Goal: Task Accomplishment & Management: Use online tool/utility

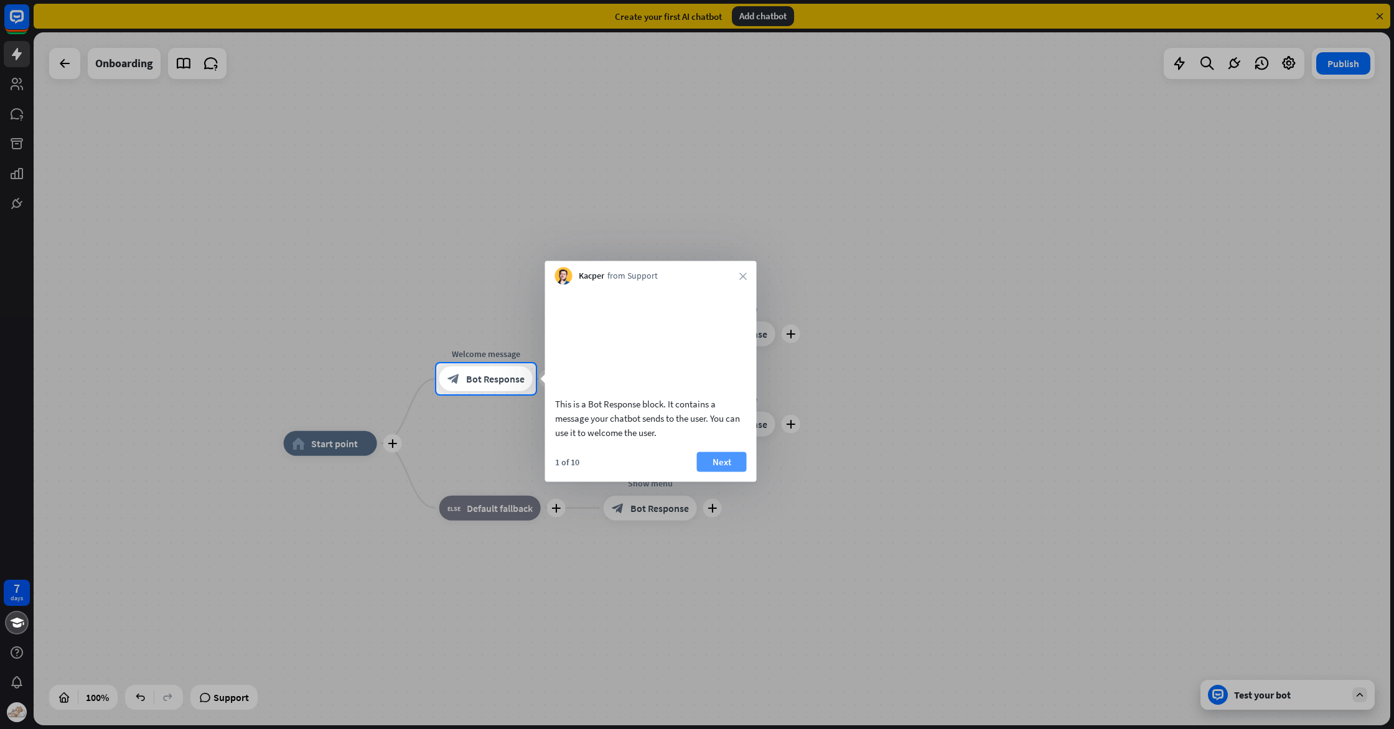
click at [725, 472] on button "Next" at bounding box center [722, 462] width 50 height 20
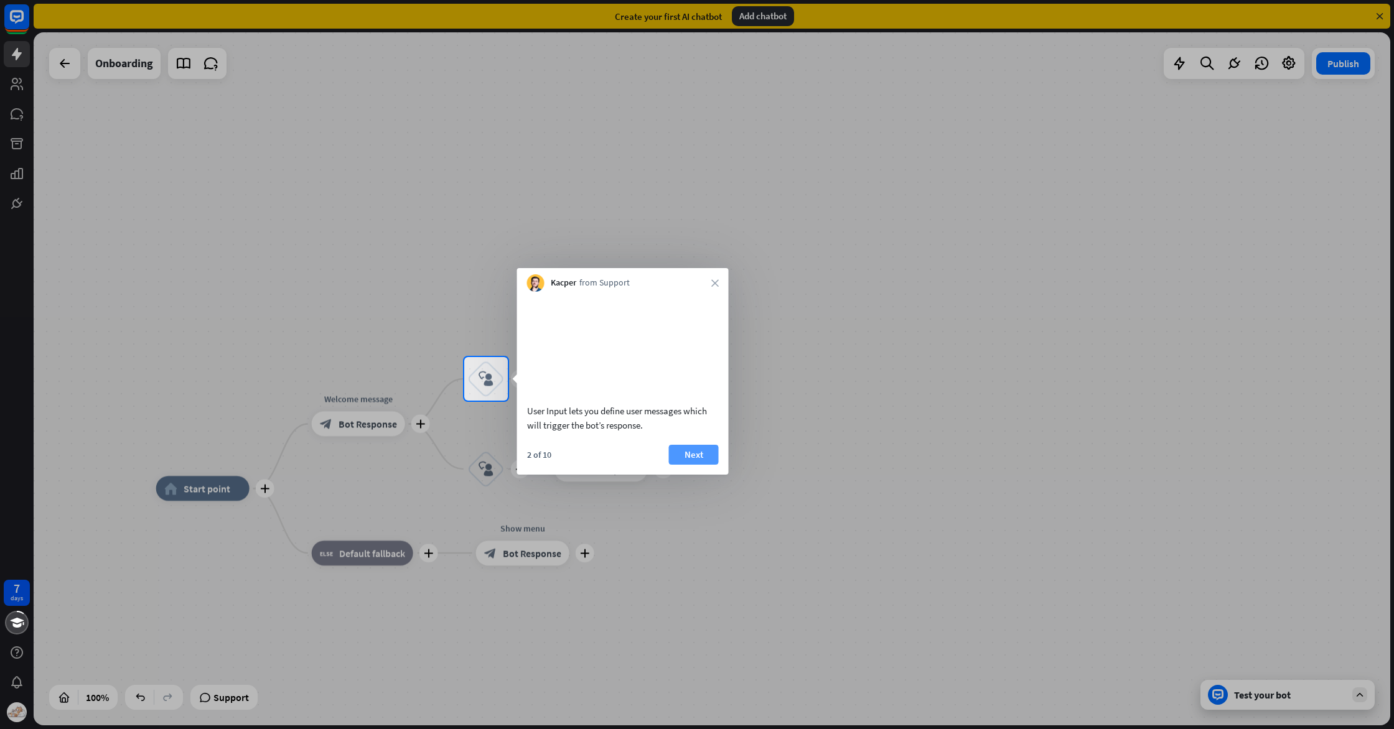
click at [710, 465] on button "Next" at bounding box center [694, 455] width 50 height 20
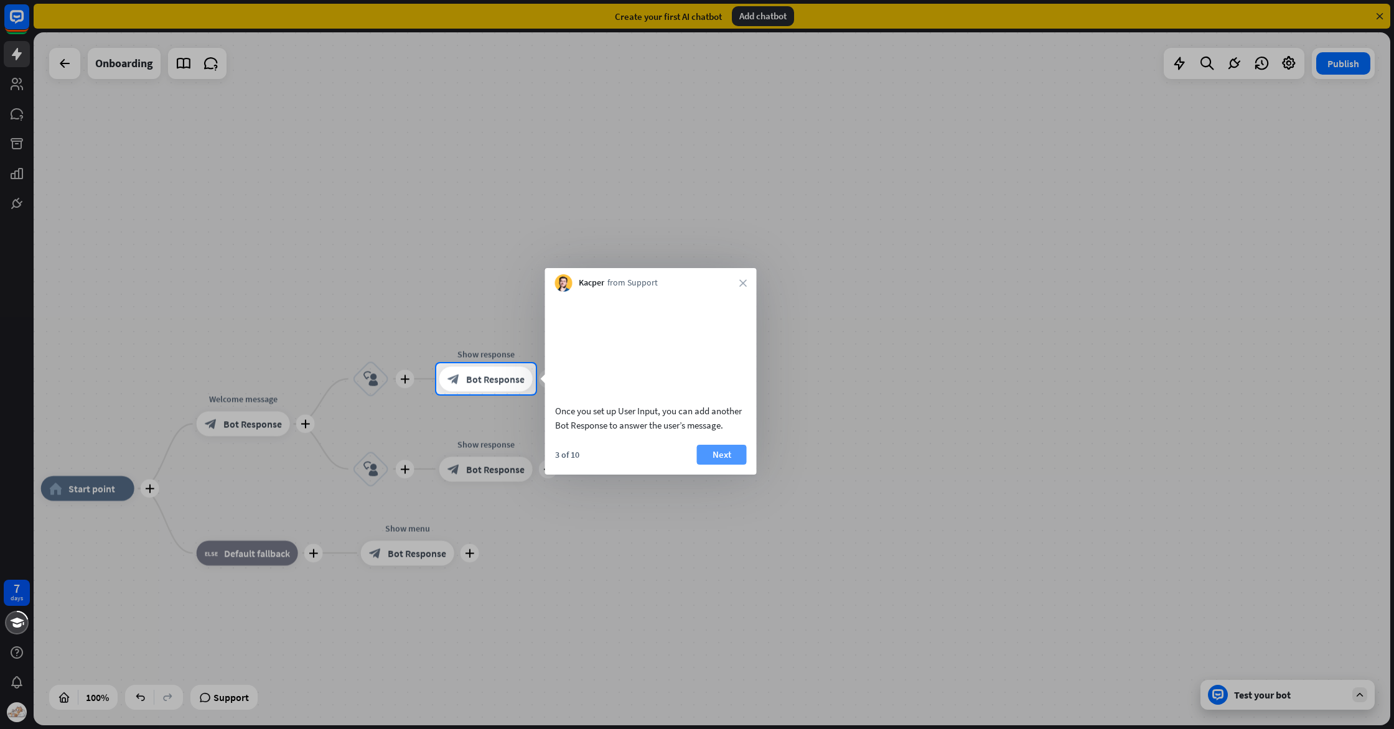
click at [709, 465] on button "Next" at bounding box center [722, 455] width 50 height 20
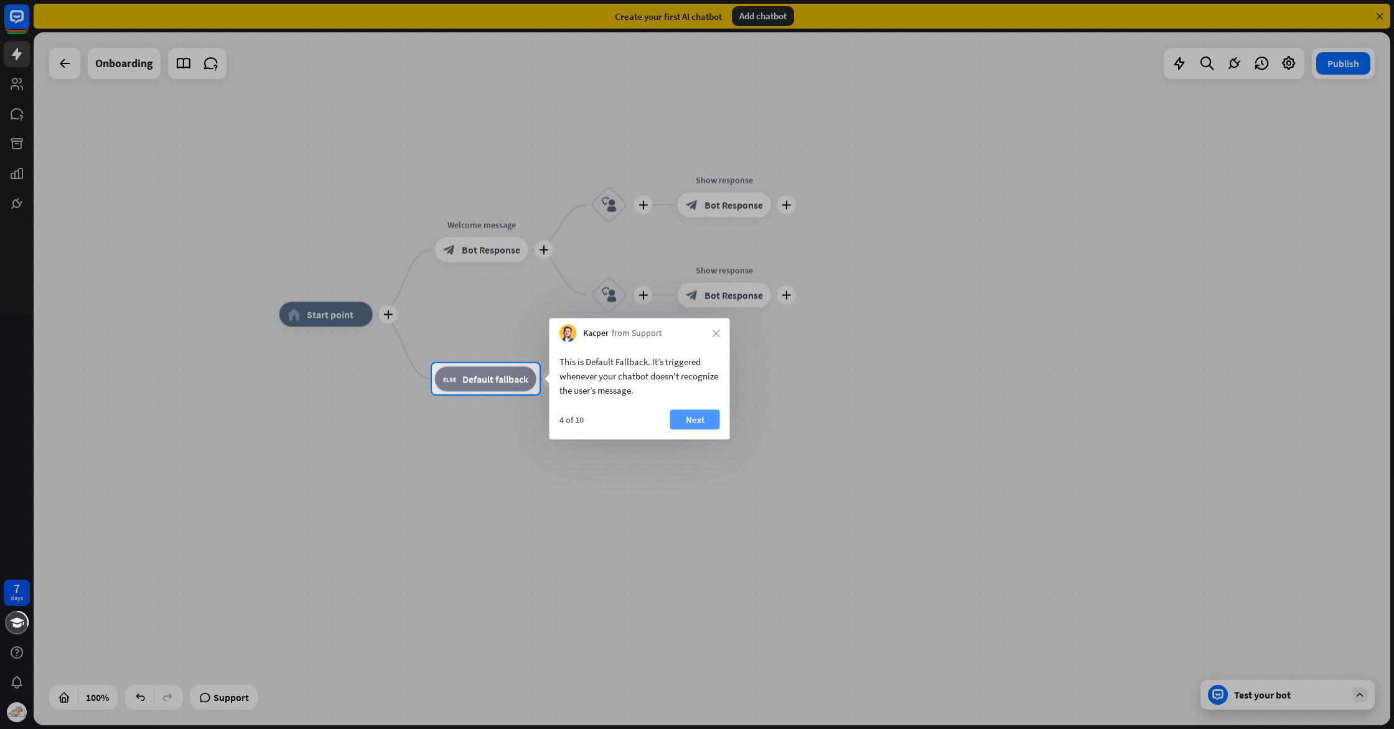
click at [707, 416] on button "Next" at bounding box center [695, 420] width 50 height 20
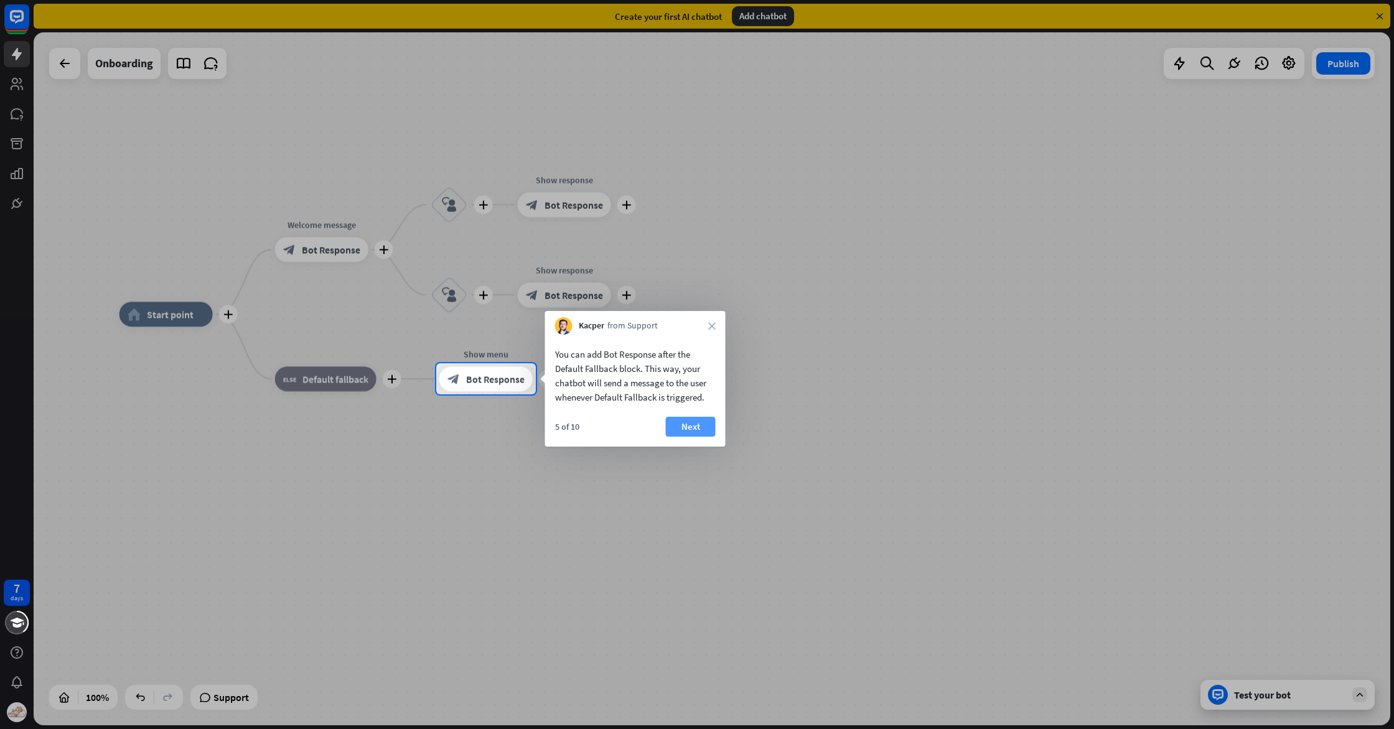
click at [705, 421] on button "Next" at bounding box center [691, 427] width 50 height 20
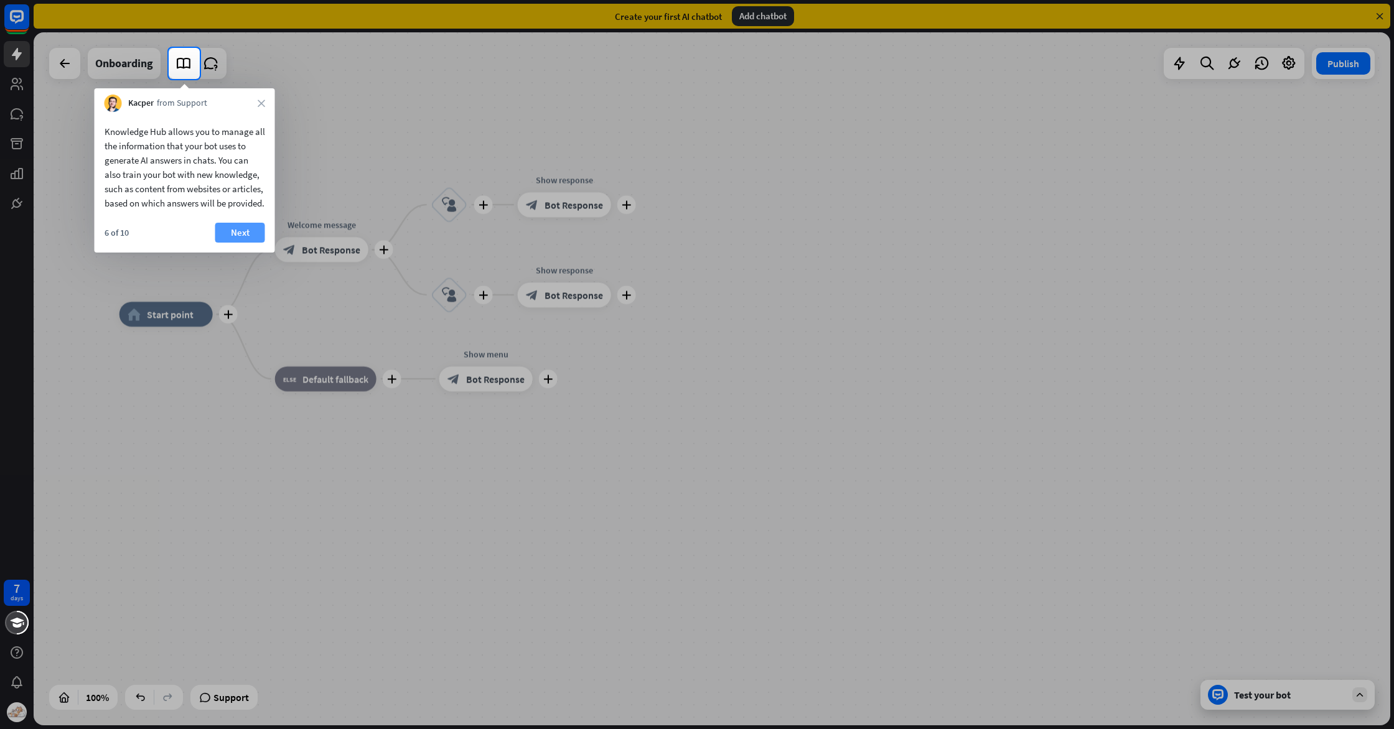
click at [241, 243] on button "Next" at bounding box center [240, 233] width 50 height 20
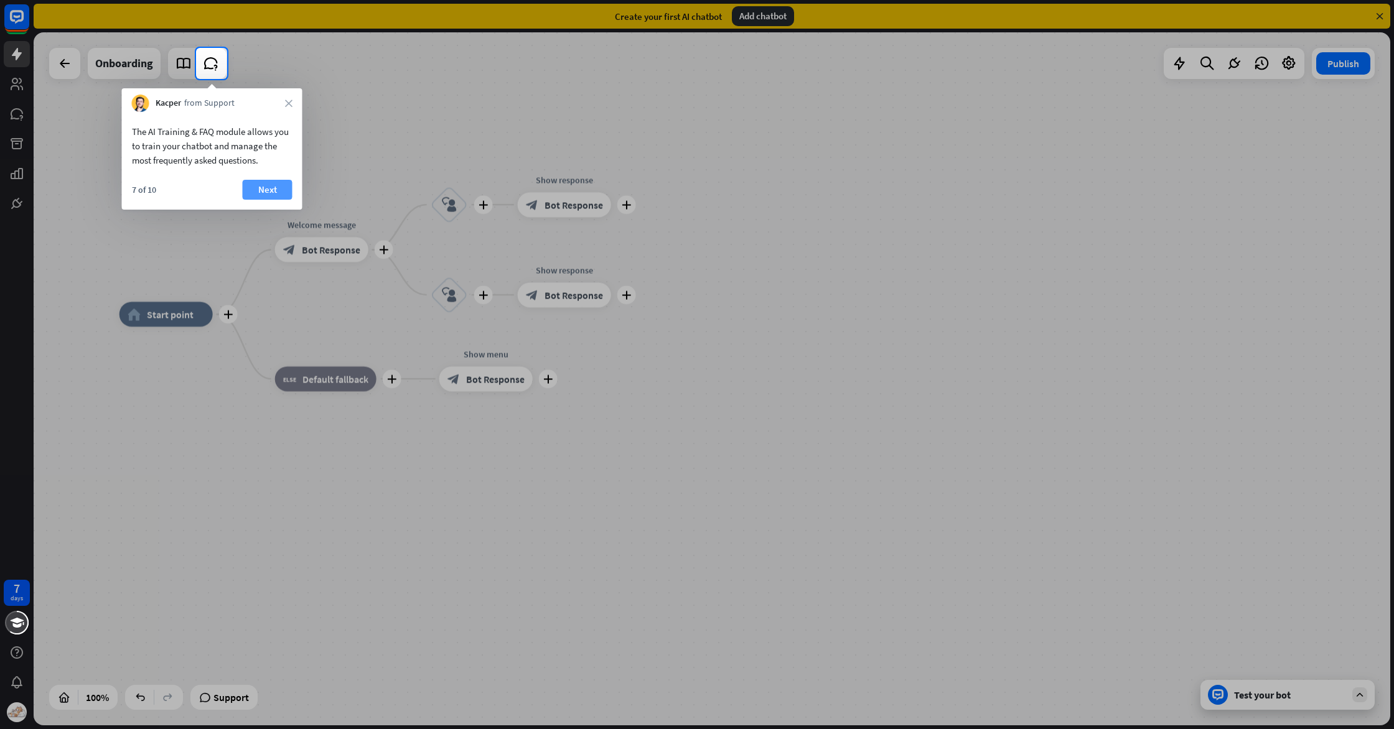
click at [272, 184] on button "Next" at bounding box center [268, 190] width 50 height 20
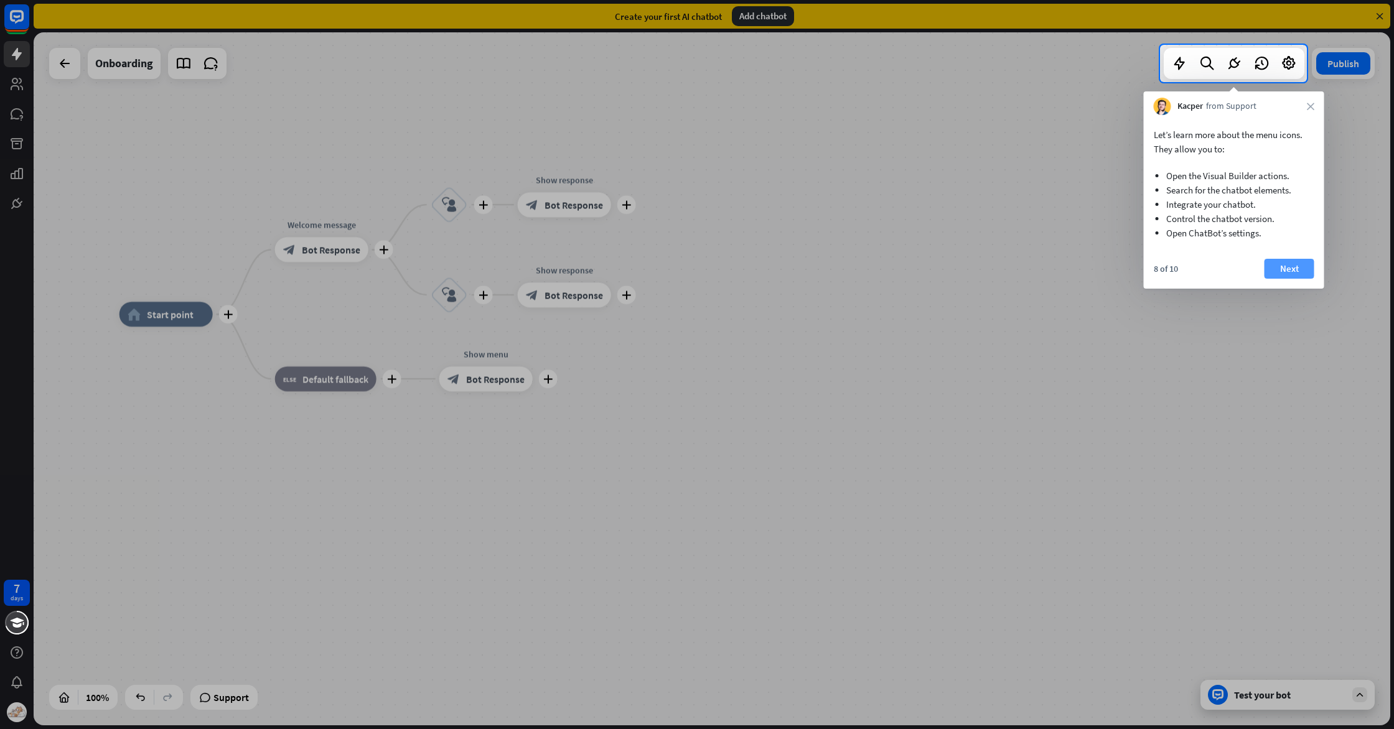
click at [1301, 266] on button "Next" at bounding box center [1289, 269] width 50 height 20
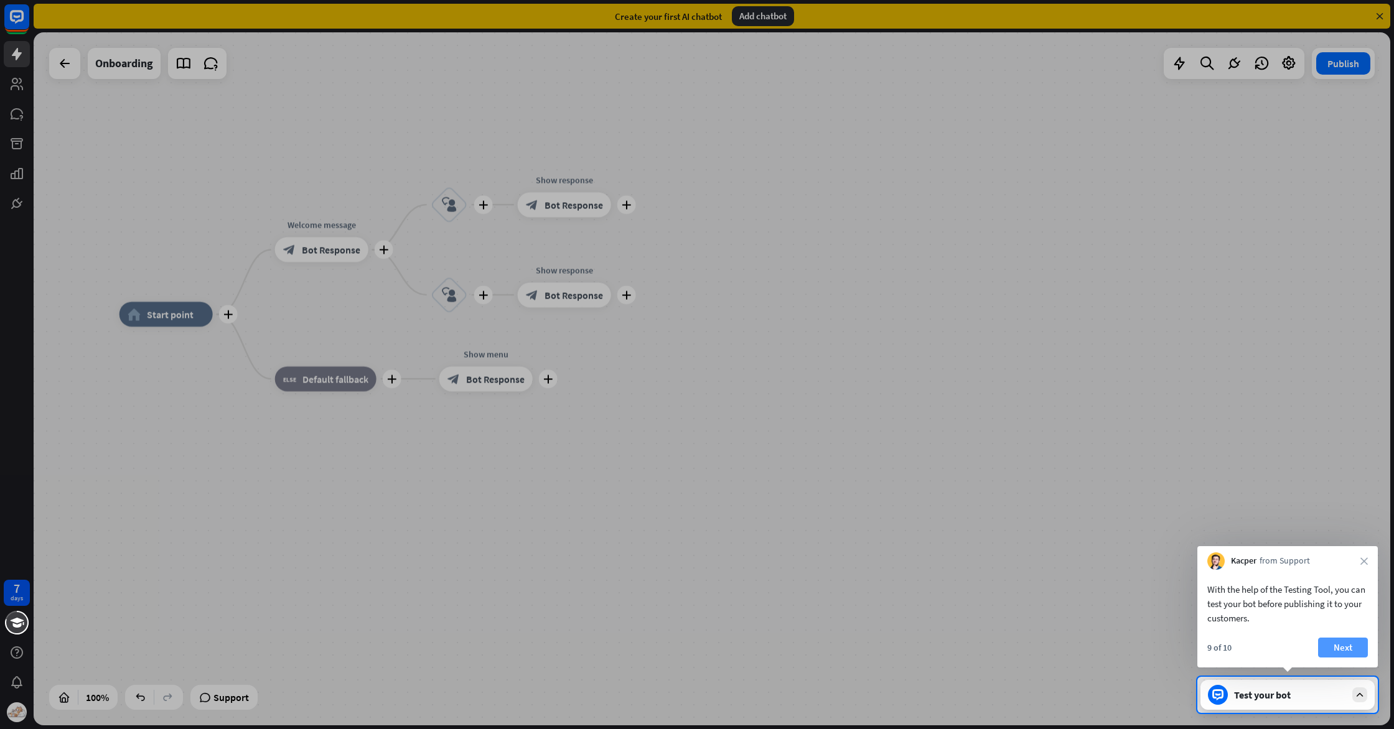
click at [1342, 640] on button "Next" at bounding box center [1343, 648] width 50 height 20
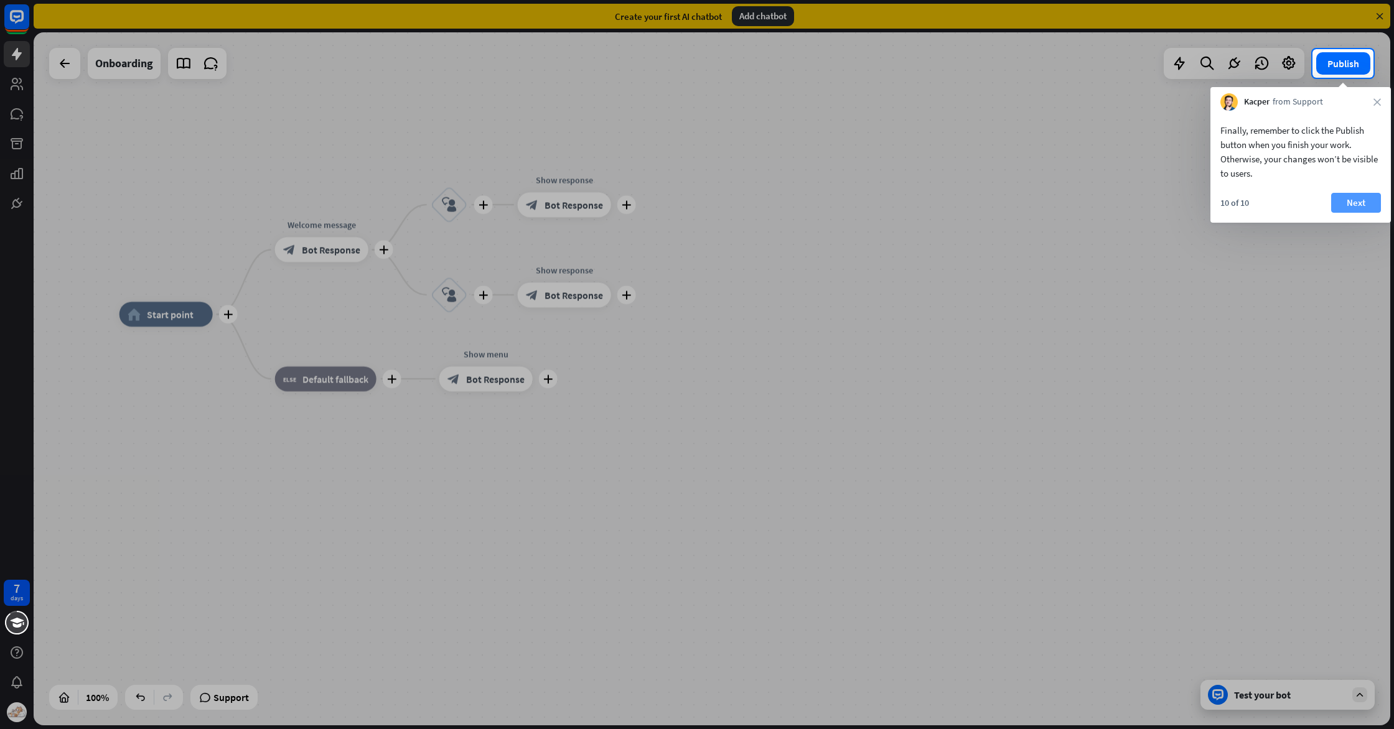
click at [1367, 202] on button "Next" at bounding box center [1356, 203] width 50 height 20
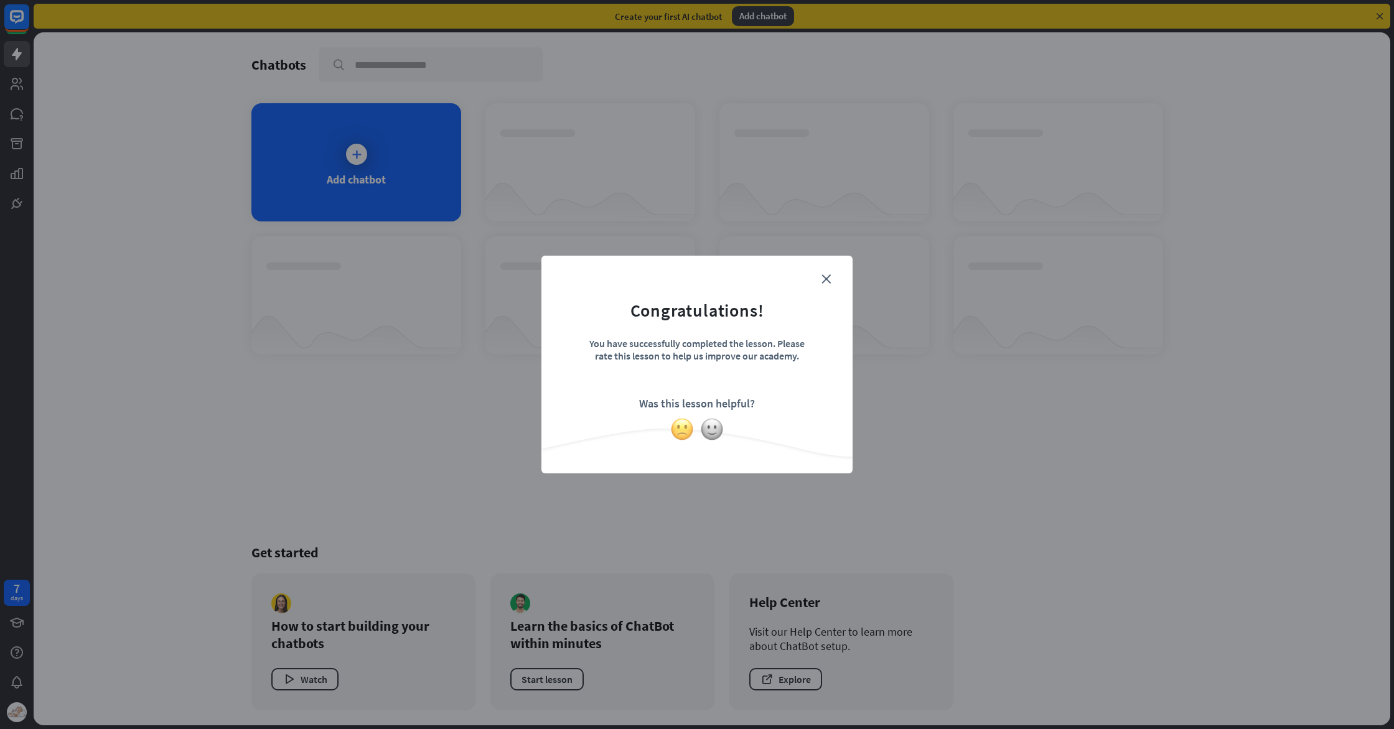
click at [686, 429] on img at bounding box center [682, 429] width 24 height 24
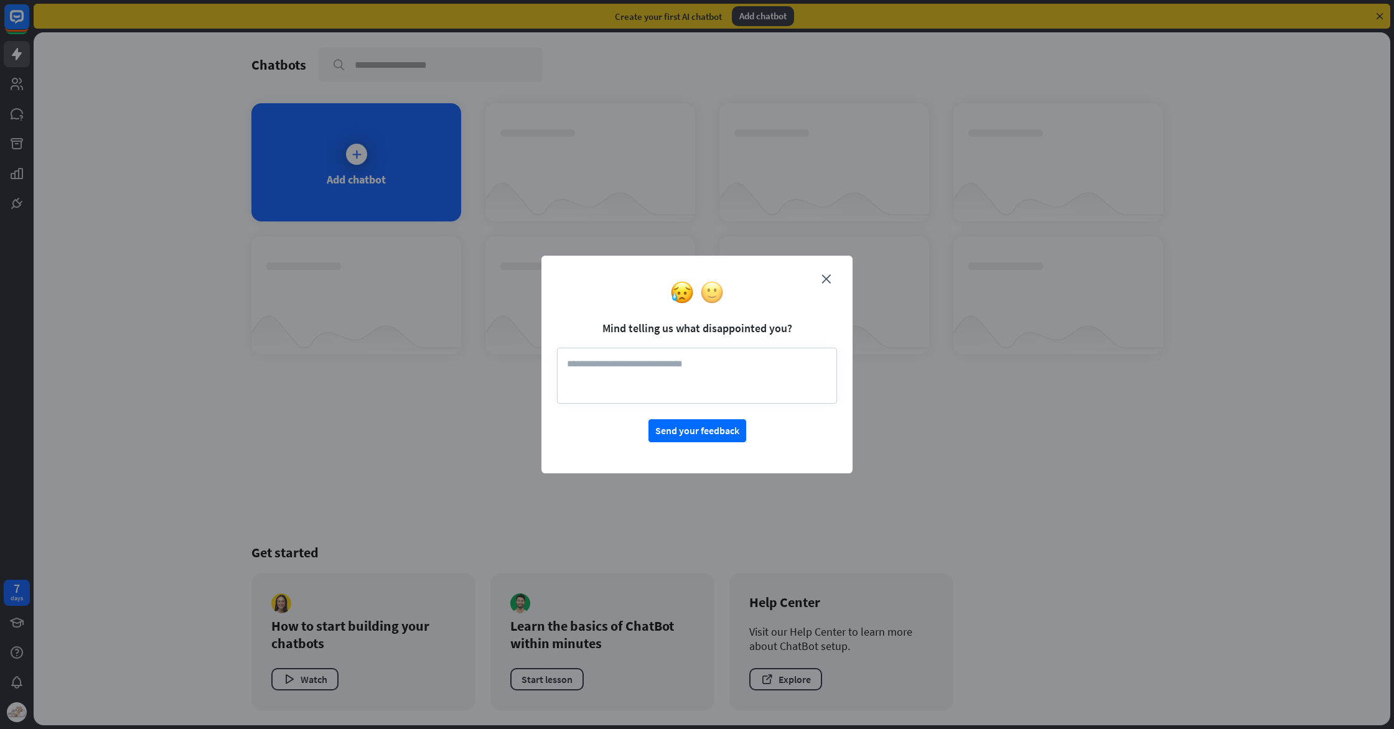
click at [709, 297] on img at bounding box center [712, 293] width 24 height 24
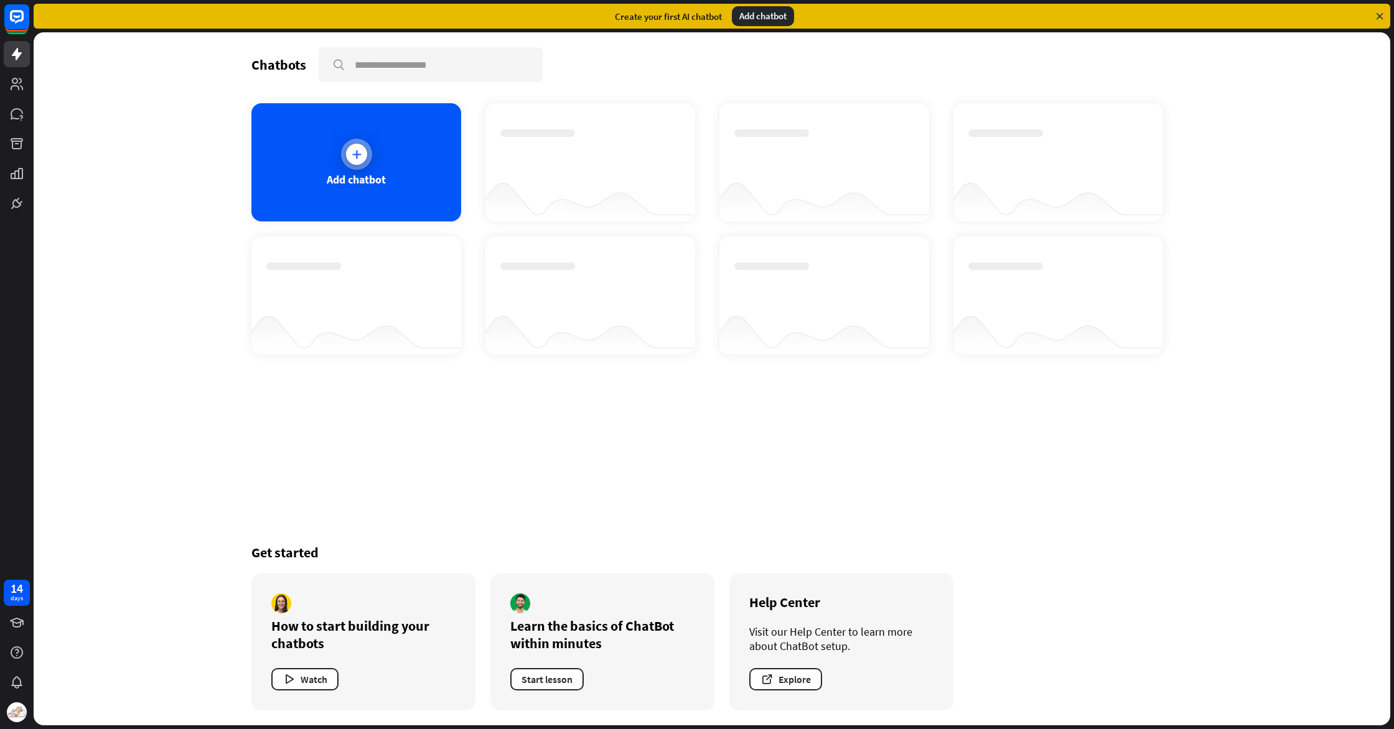
click at [424, 180] on div "Add chatbot" at bounding box center [356, 162] width 210 height 118
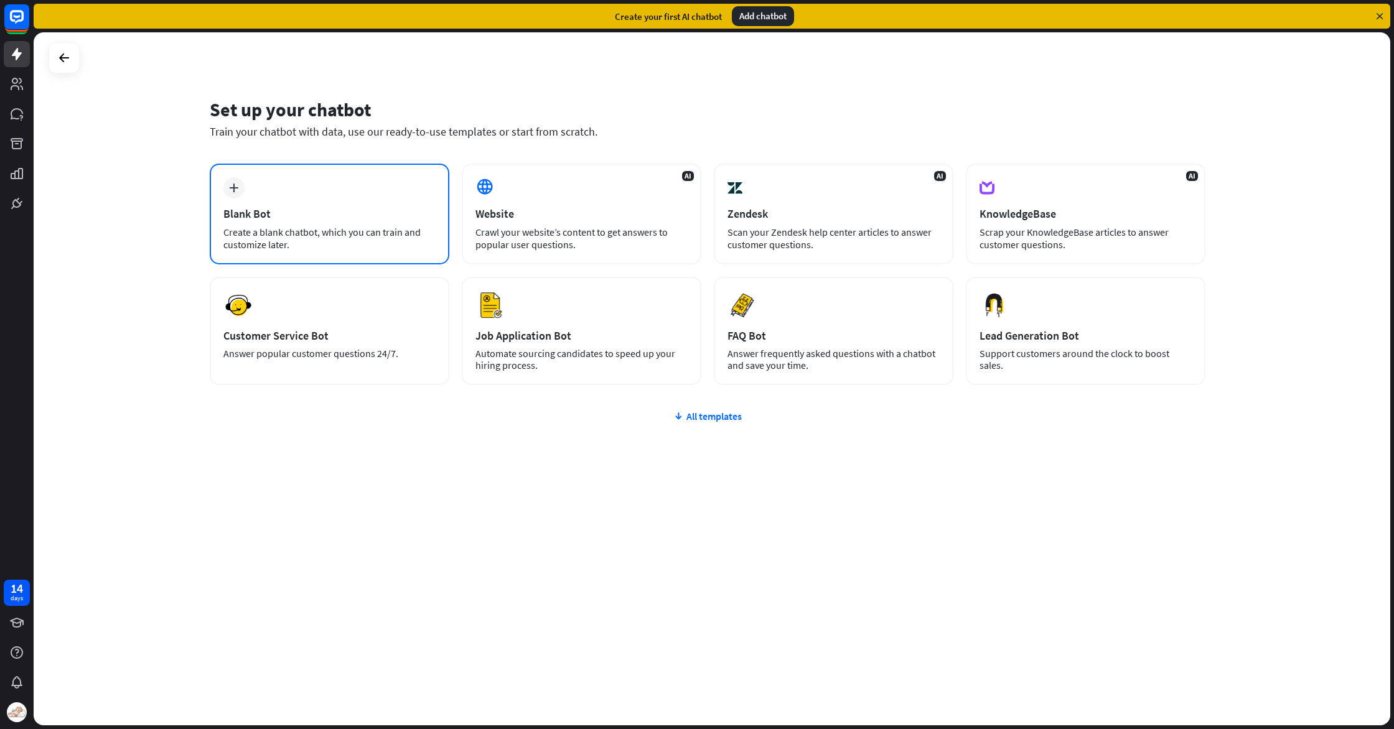
click at [444, 237] on div "plus Blank Bot Create a blank chatbot, which you can train and customize later." at bounding box center [330, 214] width 240 height 101
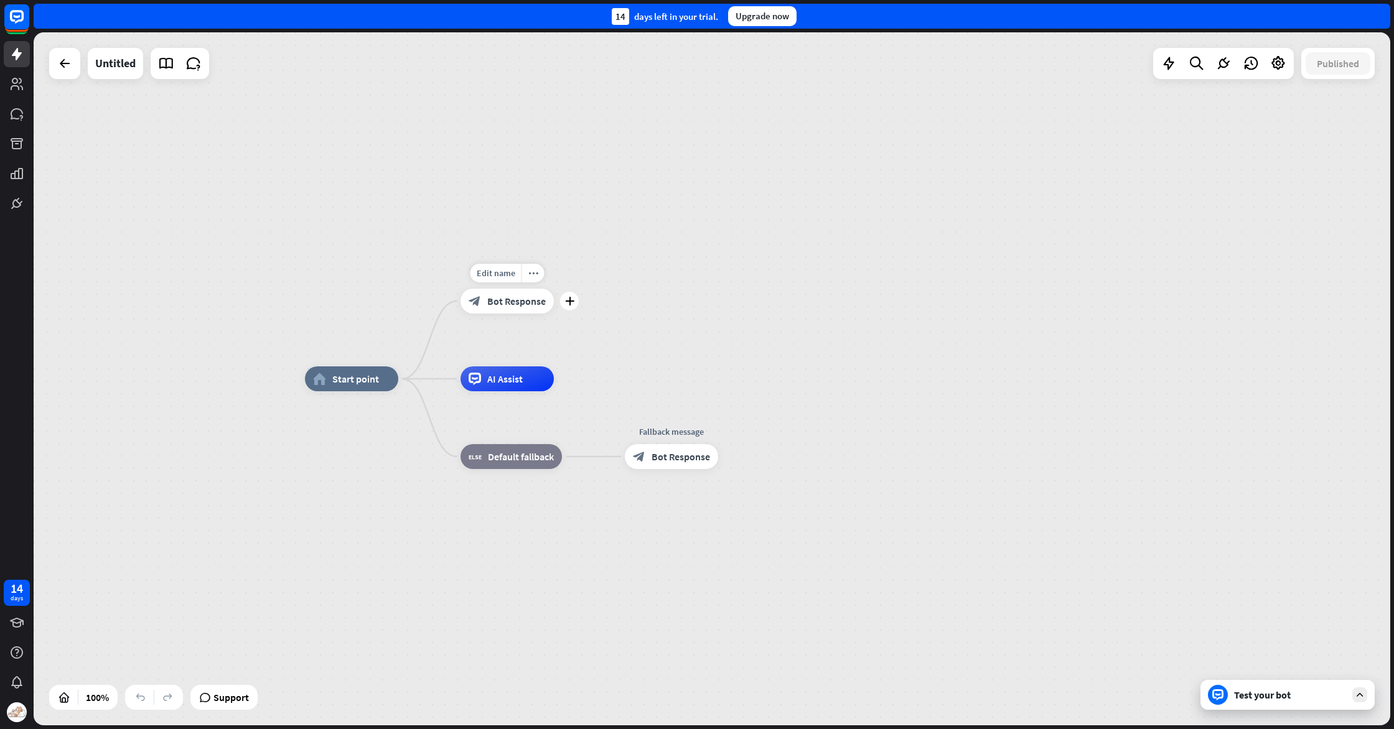
click at [536, 301] on span "Bot Response" at bounding box center [516, 301] width 58 height 12
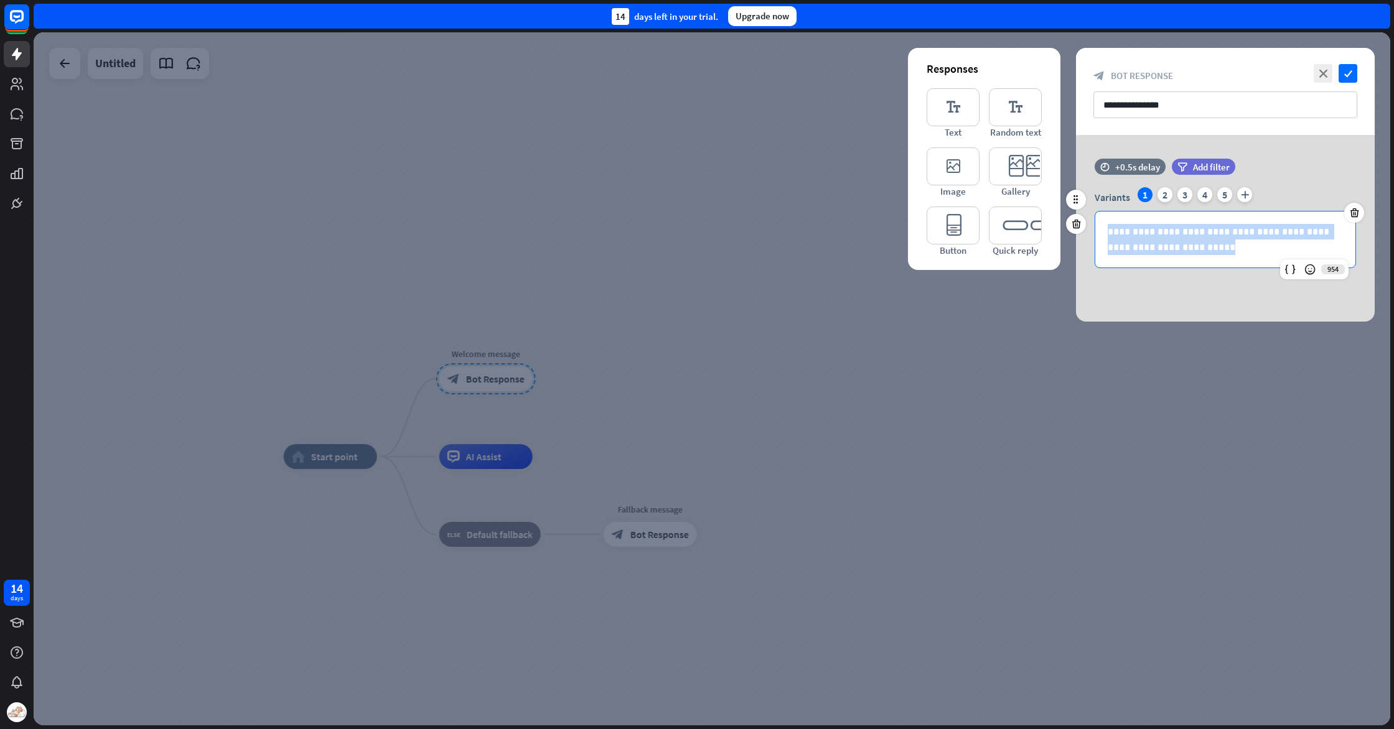
drag, startPoint x: 1107, startPoint y: 235, endPoint x: 1194, endPoint y: 247, distance: 88.0
click at [1193, 247] on p "**********" at bounding box center [1224, 239] width 235 height 31
